Goal: Find specific page/section: Find specific page/section

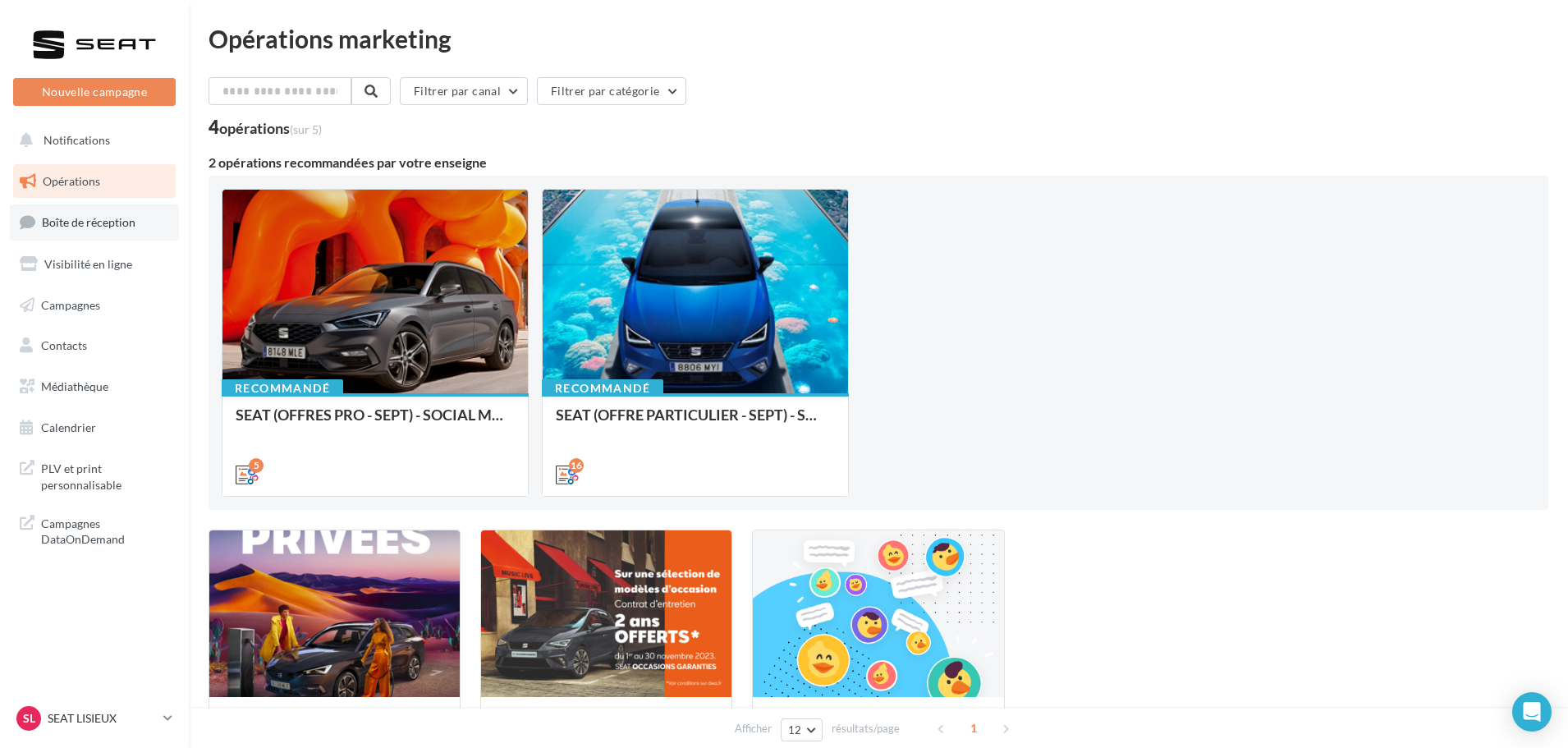
click at [143, 231] on link "Boîte de réception" at bounding box center [94, 222] width 169 height 35
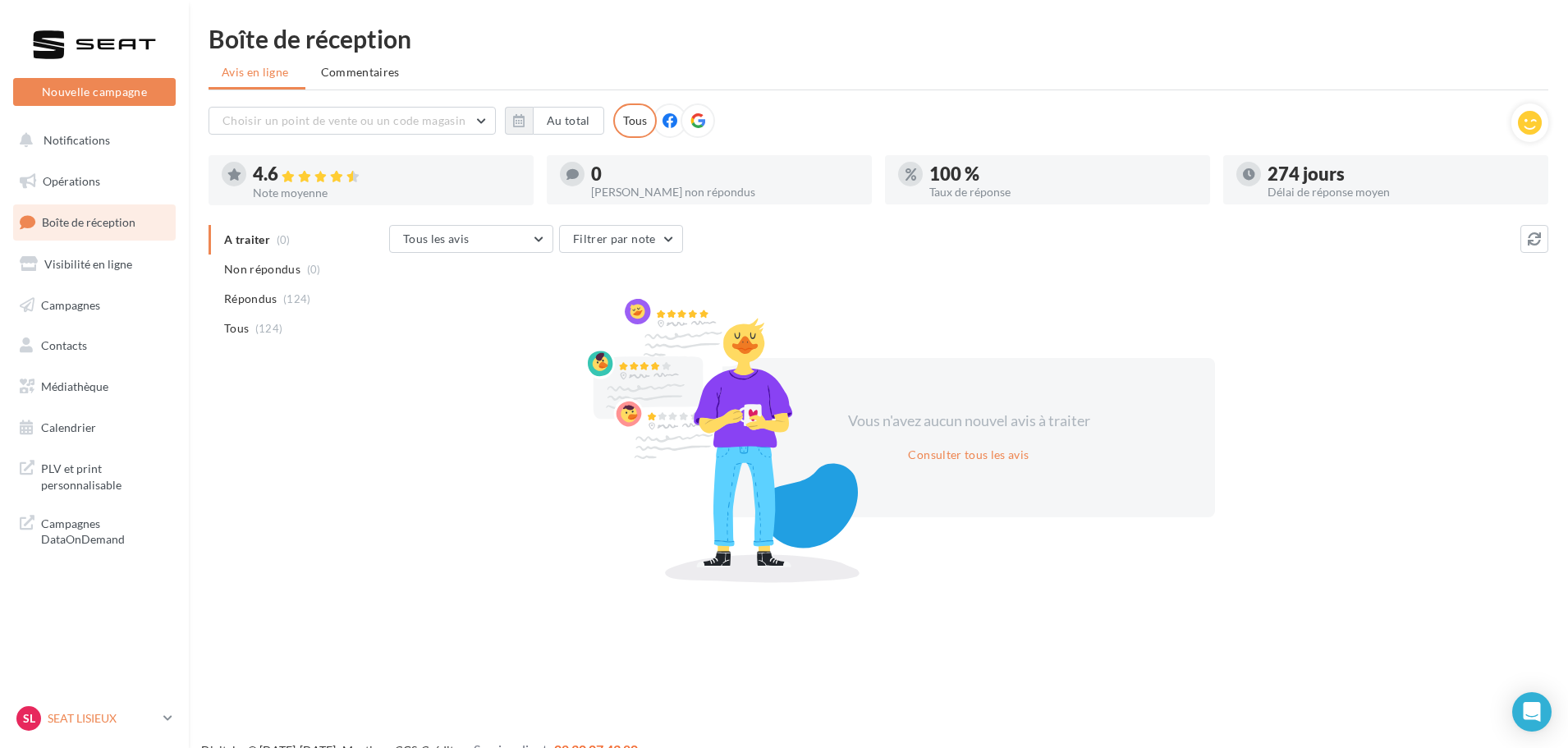
click at [83, 707] on div "SL SEAT LISIEUX SEAT-[GEOGRAPHIC_DATA]" at bounding box center [86, 718] width 140 height 25
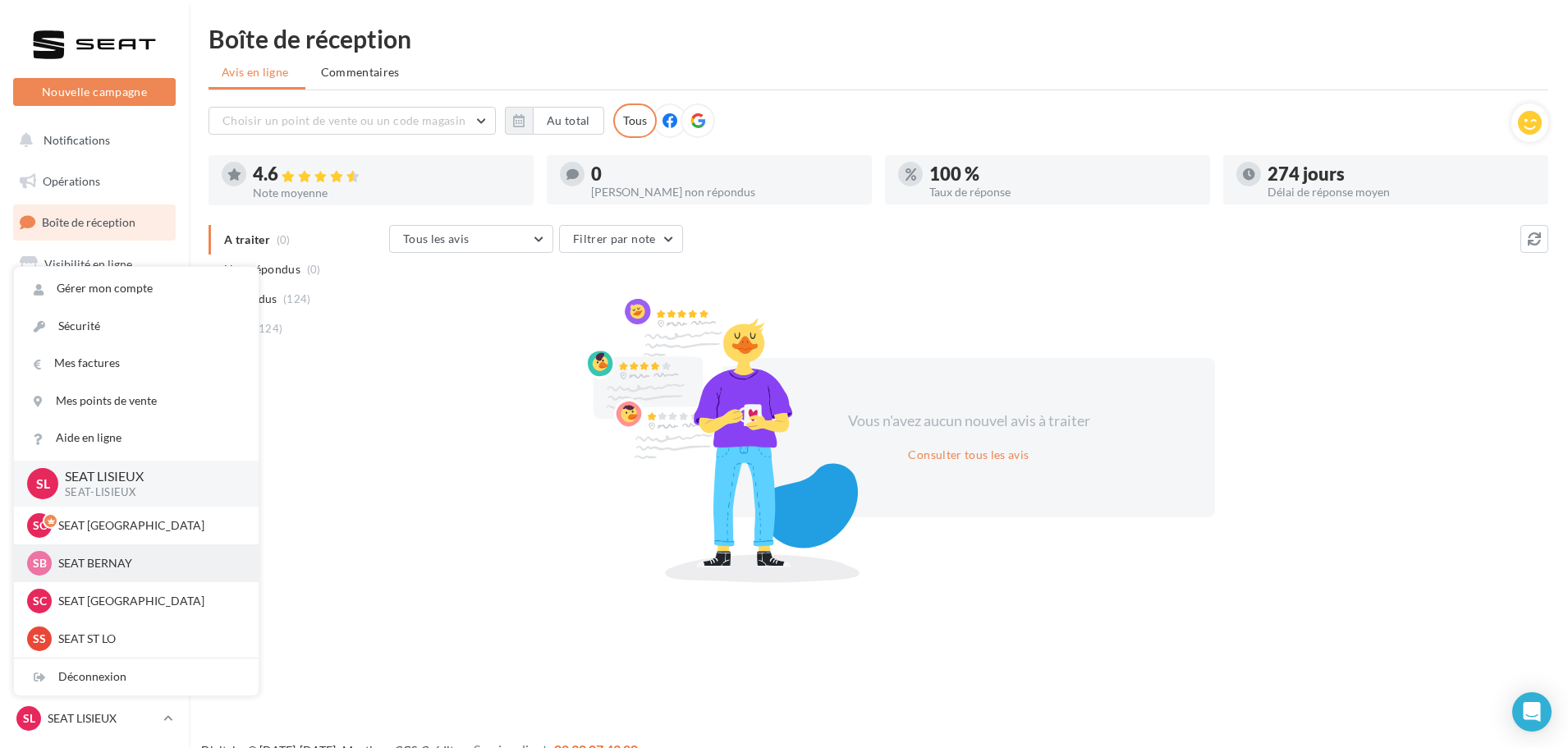
click at [86, 571] on p "SEAT BERNAY" at bounding box center [149, 562] width 181 height 16
